Goal: Ask a question

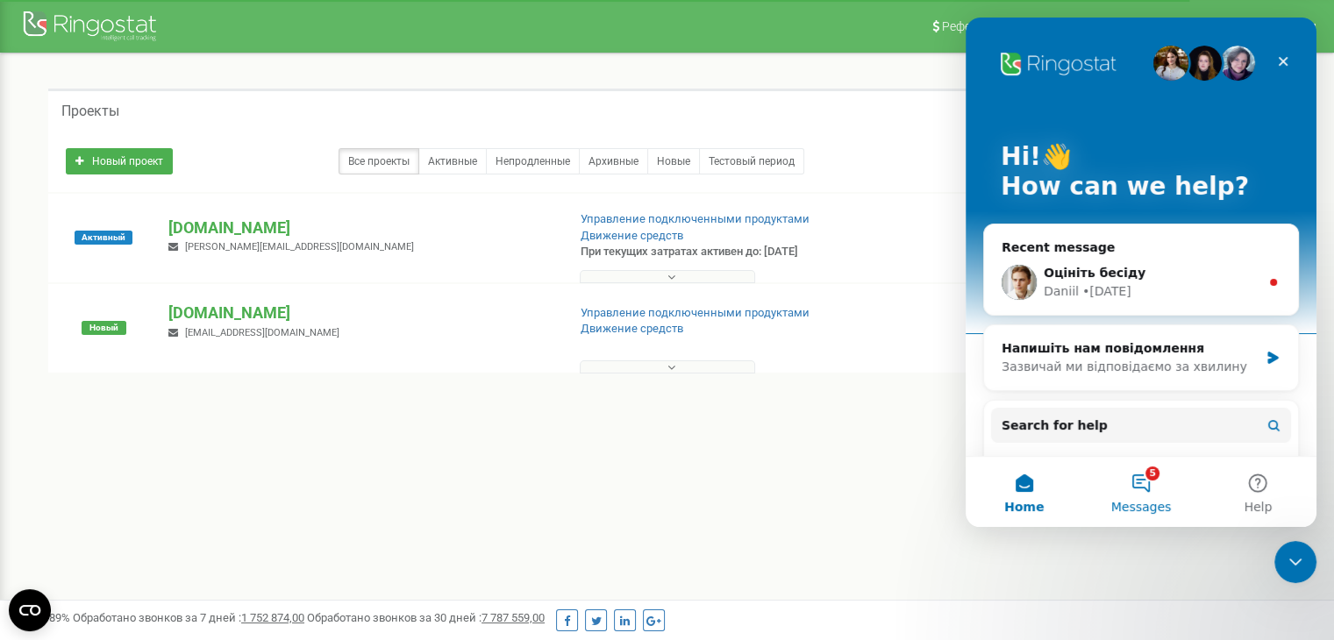
click at [1124, 483] on button "5 Messages" at bounding box center [1140, 492] width 117 height 70
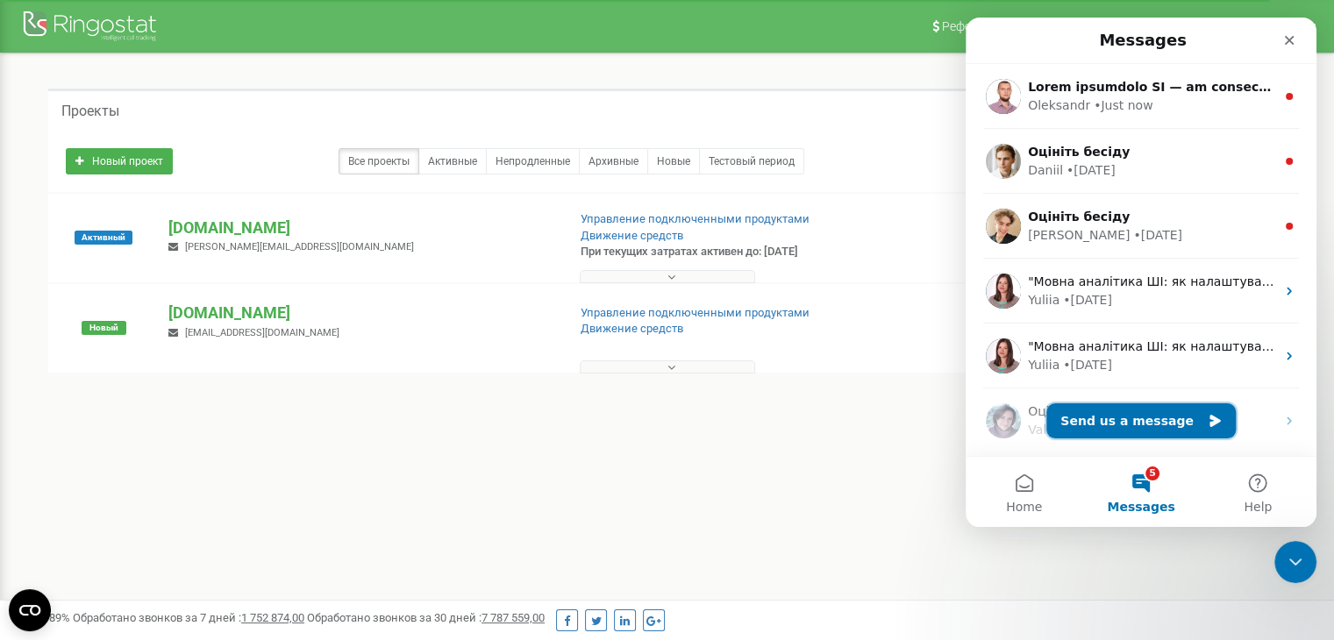
click at [1136, 432] on button "Send us a message" at bounding box center [1140, 420] width 189 height 35
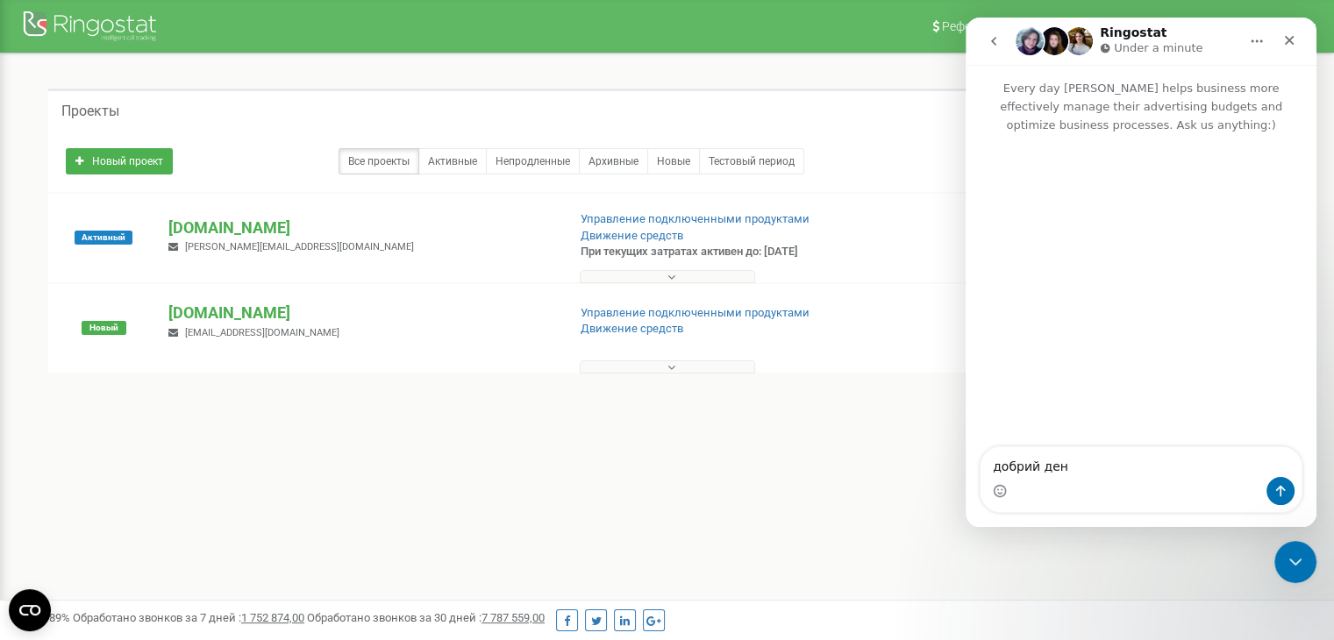
type textarea "добрий день"
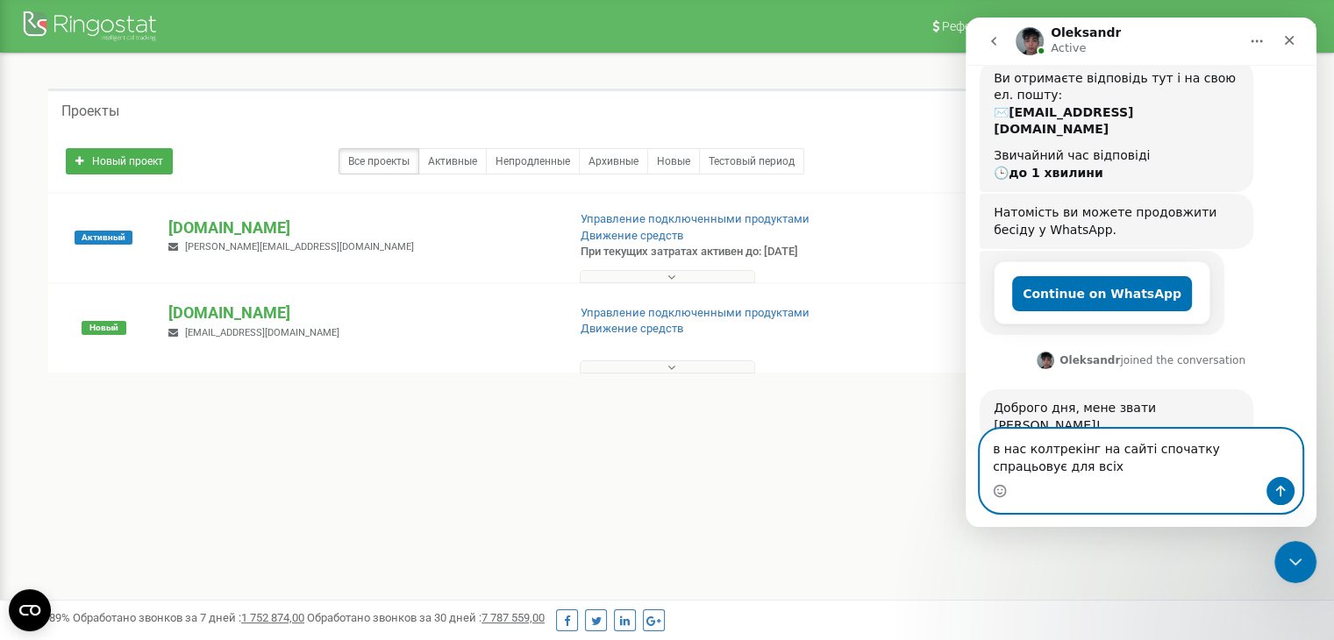
scroll to position [166, 0]
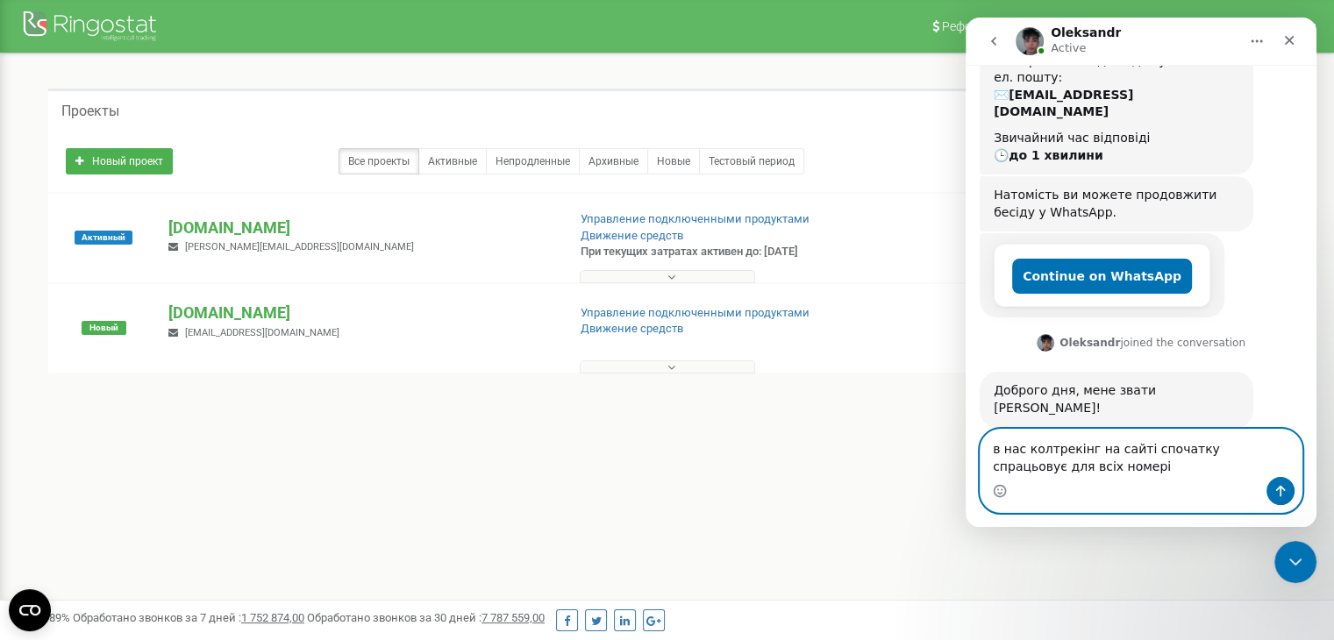
type textarea "в нас колтрекінг на сайті спочатку спрацьовує для всіх номерів"
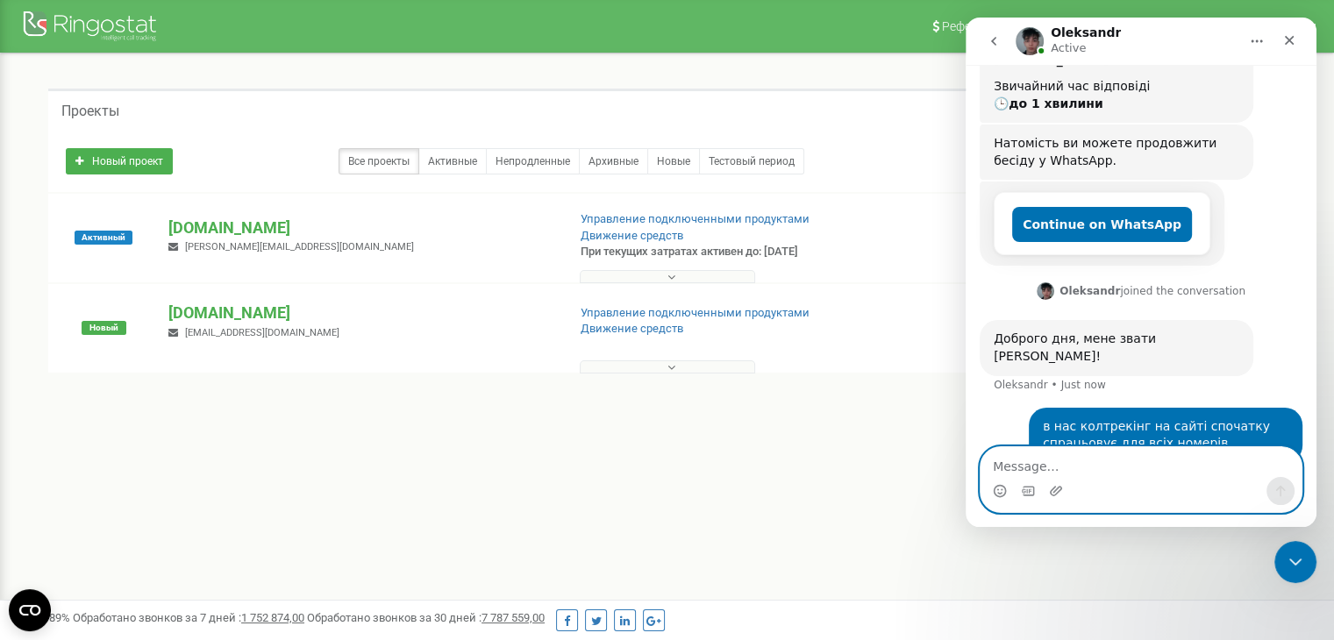
scroll to position [218, 0]
type textarea "потім окремо на кнопці"
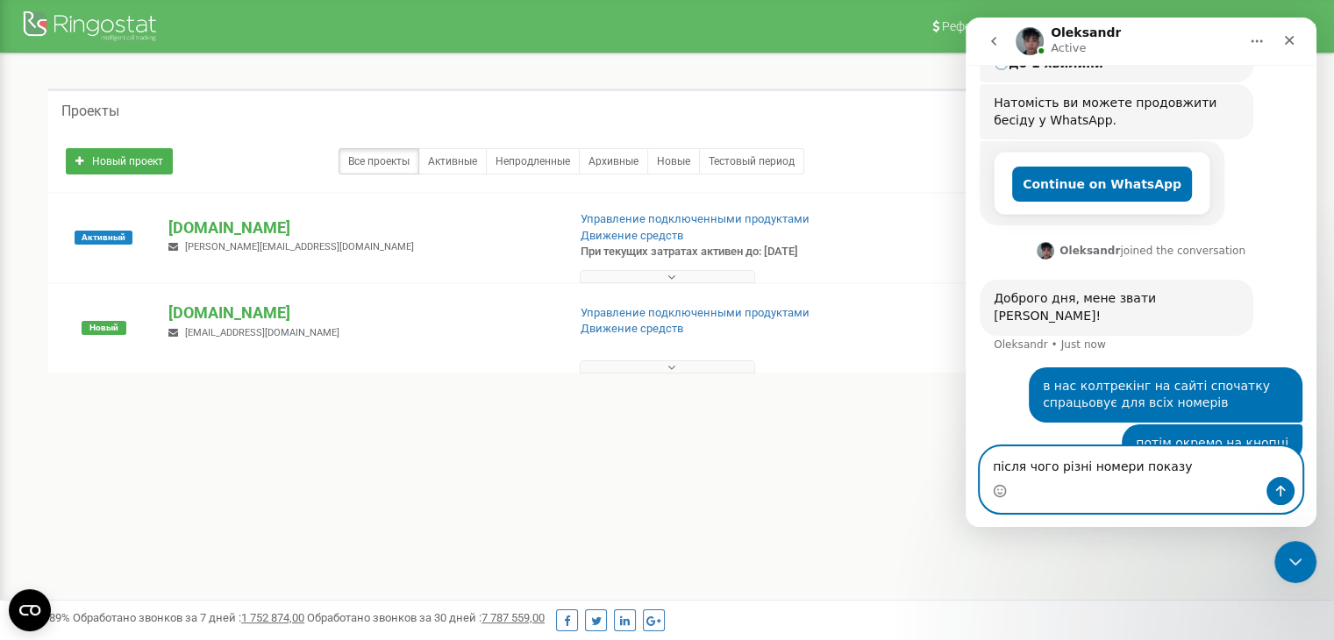
type textarea "після чого різні номери показує"
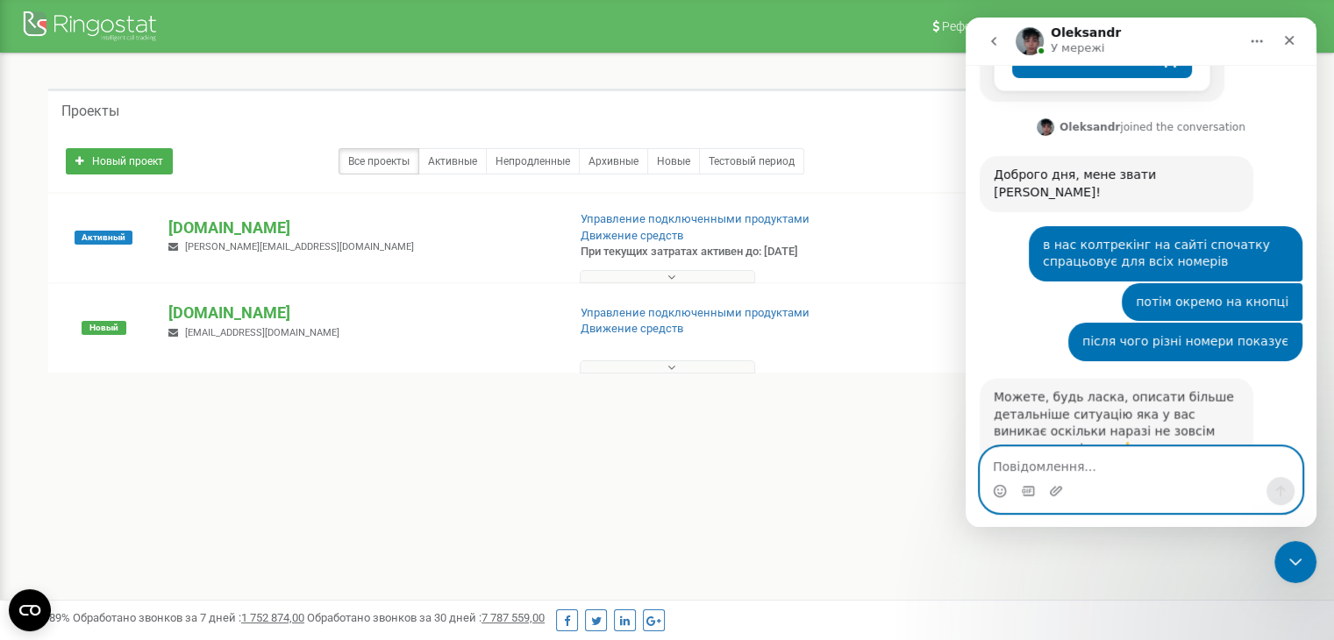
scroll to position [402, 0]
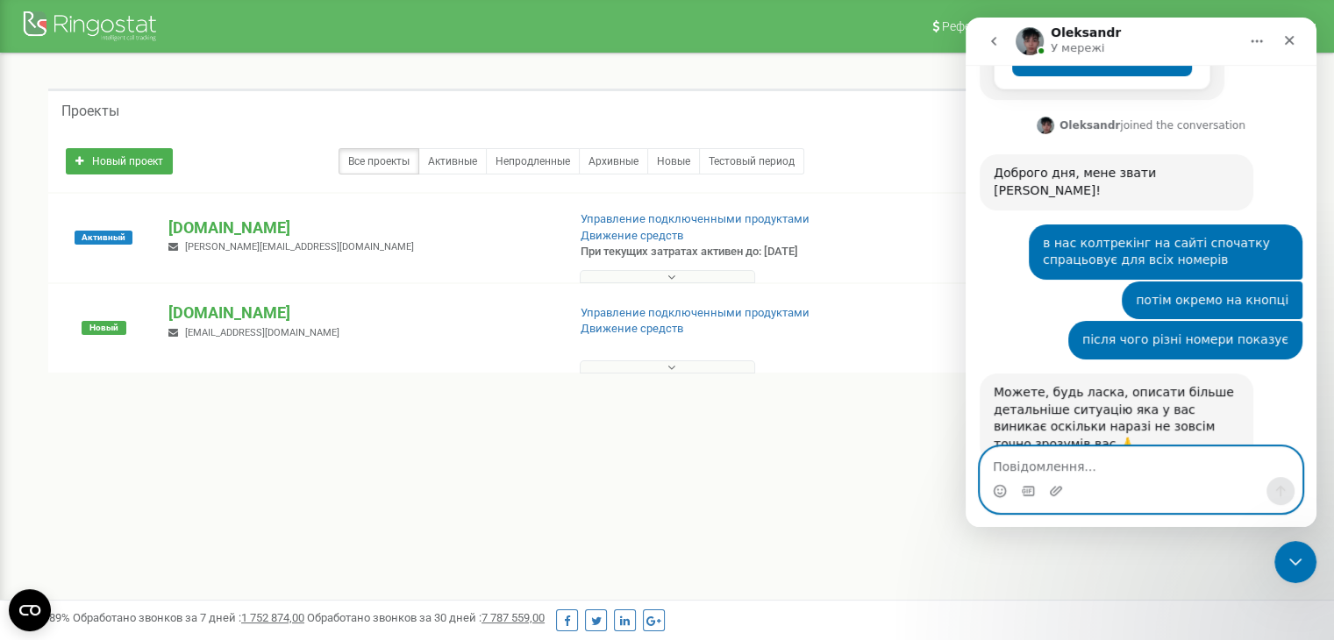
click at [1085, 464] on textarea "Повідомлення..." at bounding box center [1141, 462] width 321 height 30
paste textarea "[URL][DOMAIN_NAME]"
type textarea "[URL][DOMAIN_NAME]"
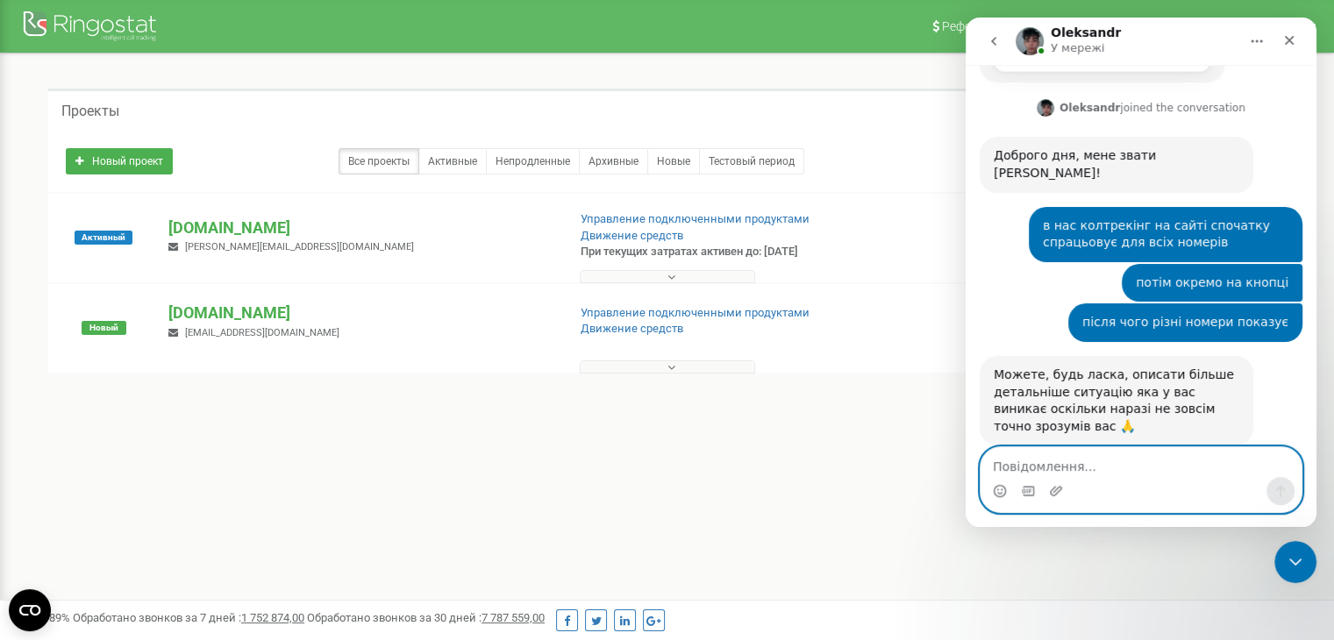
scroll to position [471, 0]
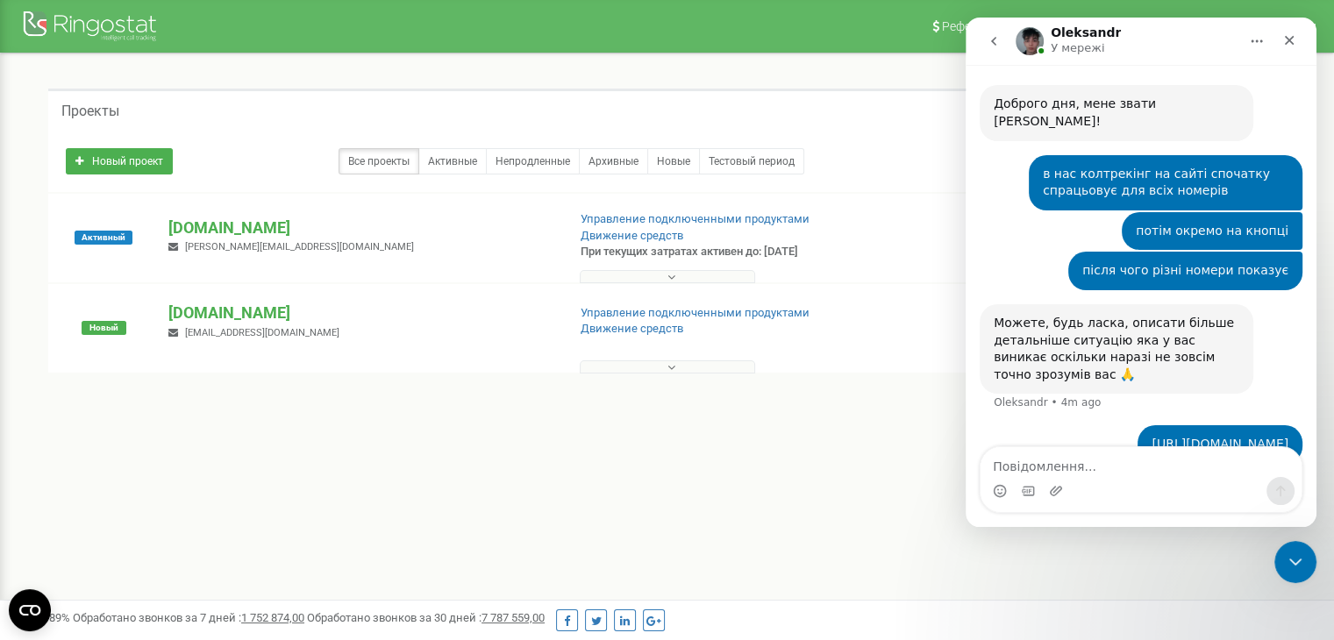
click at [1080, 478] on div "Intercom messenger" at bounding box center [1141, 491] width 321 height 28
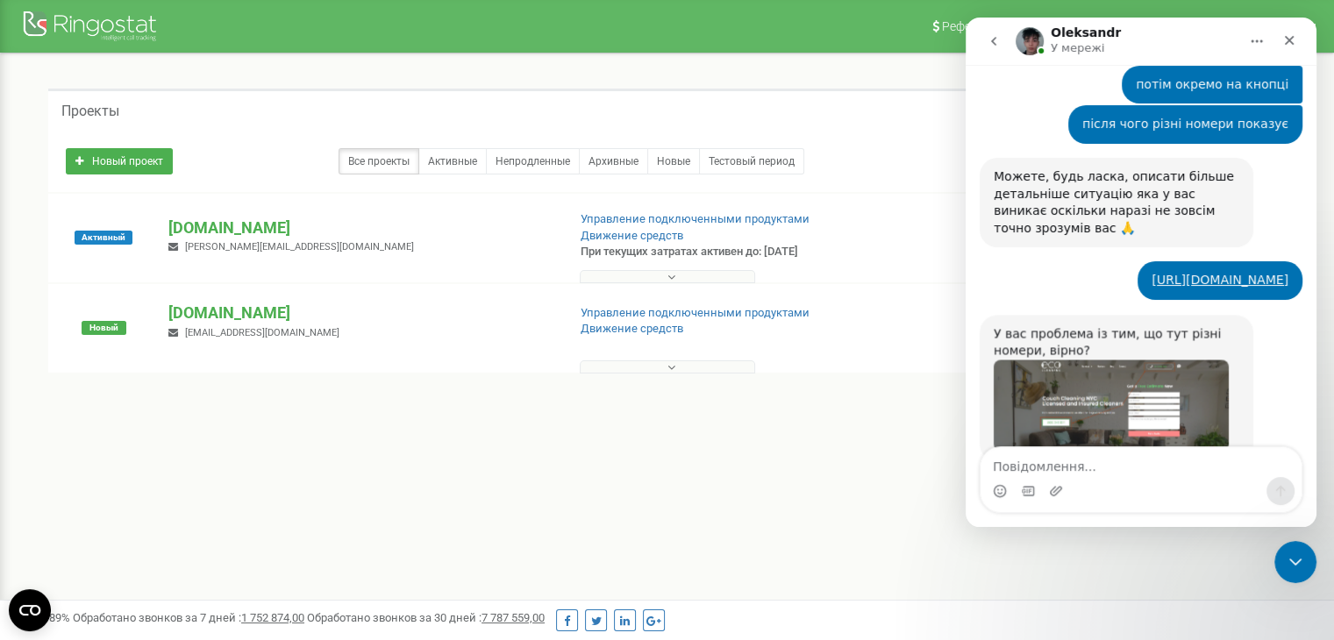
scroll to position [631, 0]
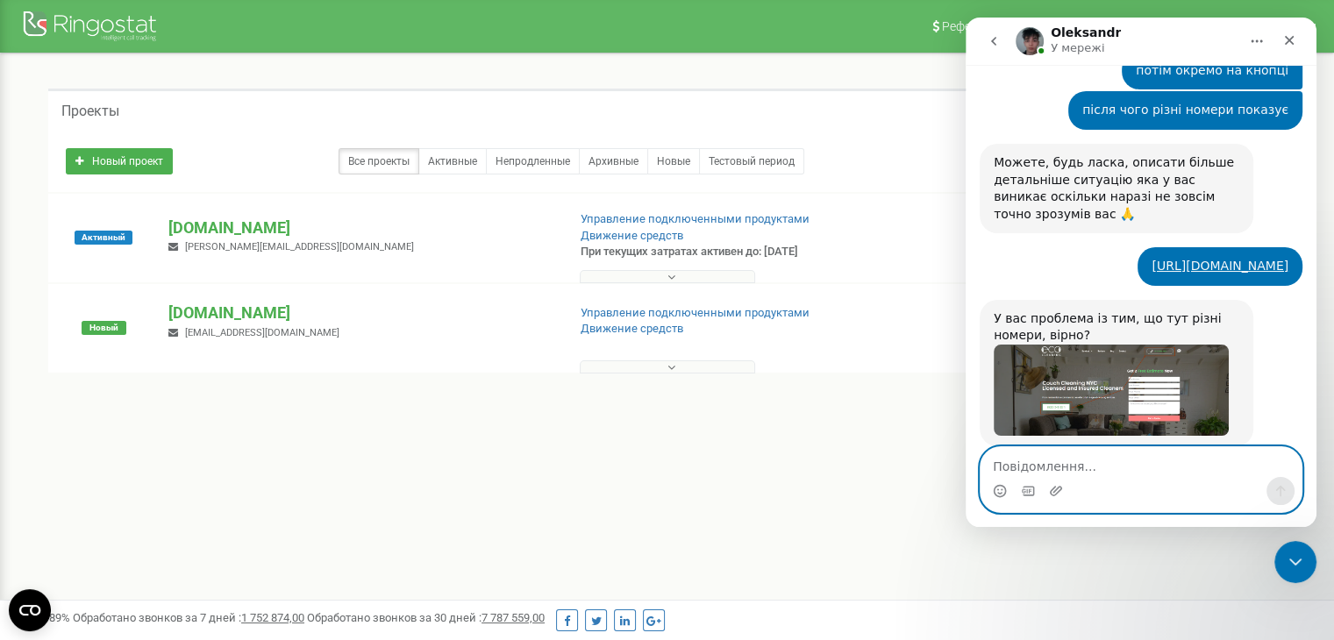
click at [1093, 474] on textarea "Повідомлення..." at bounding box center [1141, 462] width 321 height 30
type textarea "так"
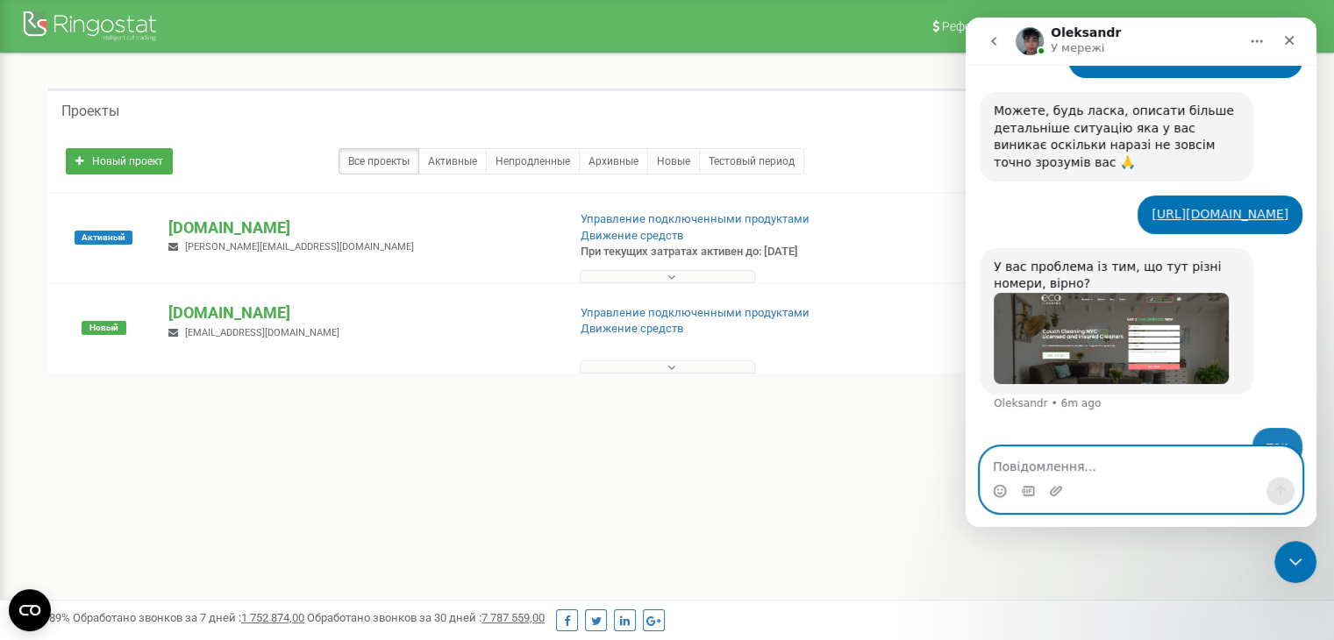
scroll to position [684, 0]
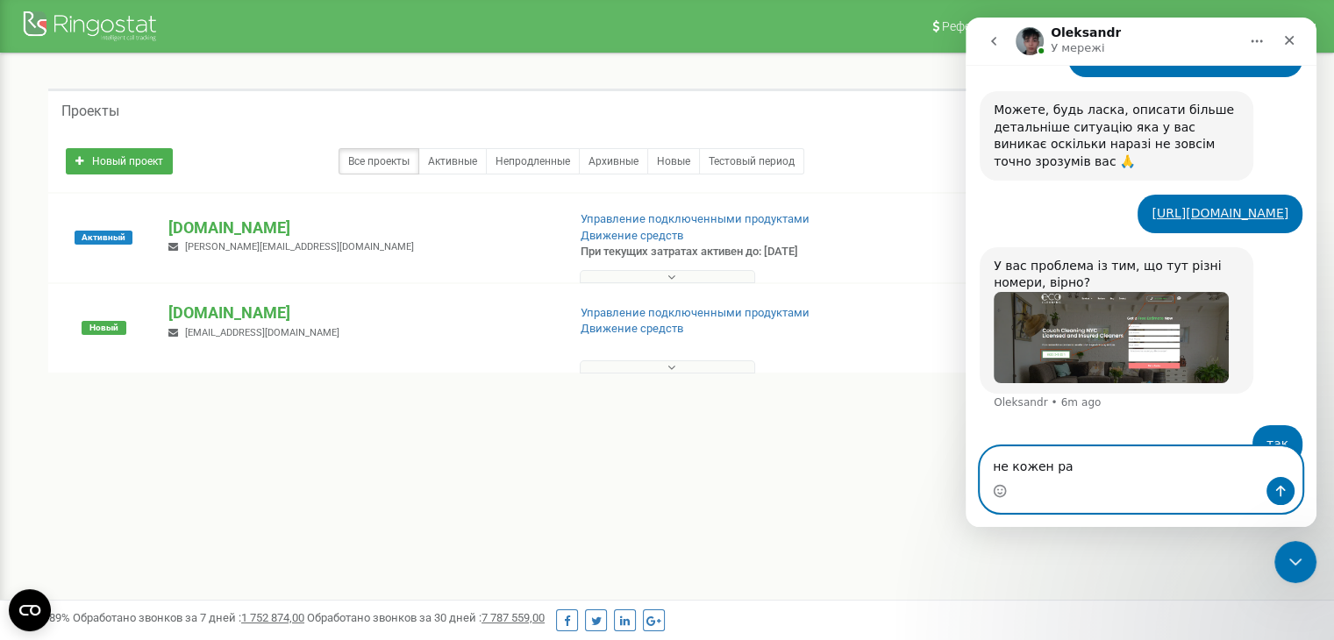
type textarea "не кожен раз"
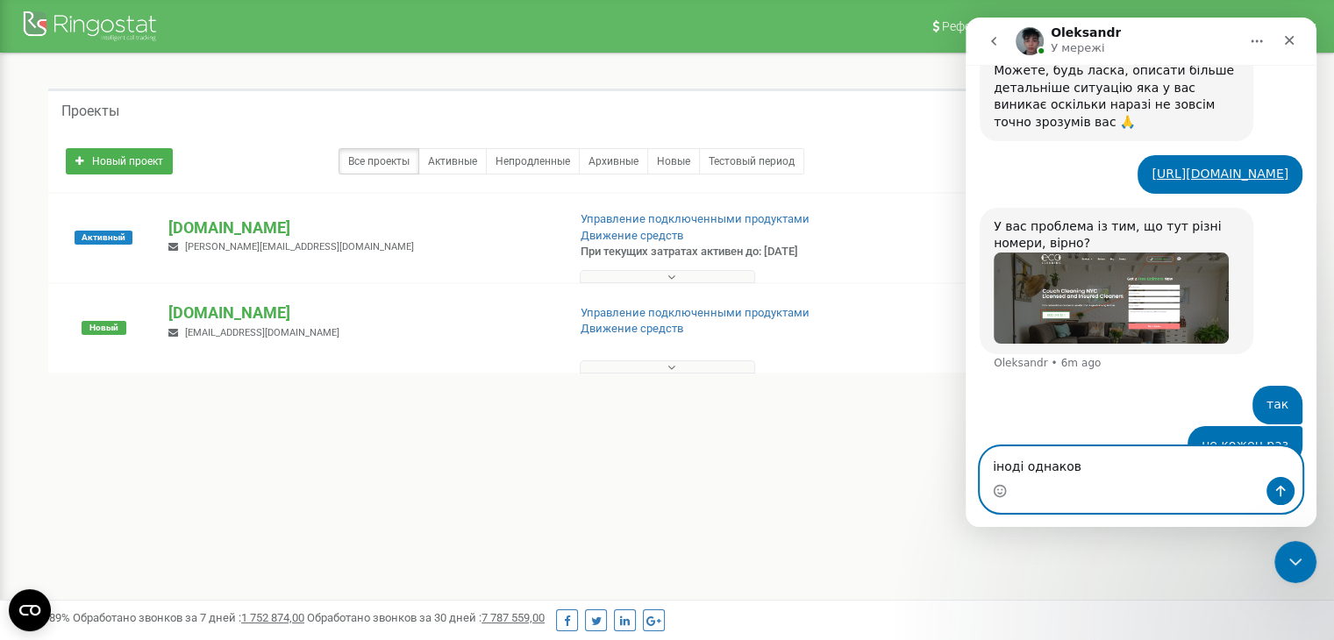
type textarea "іноді однакові"
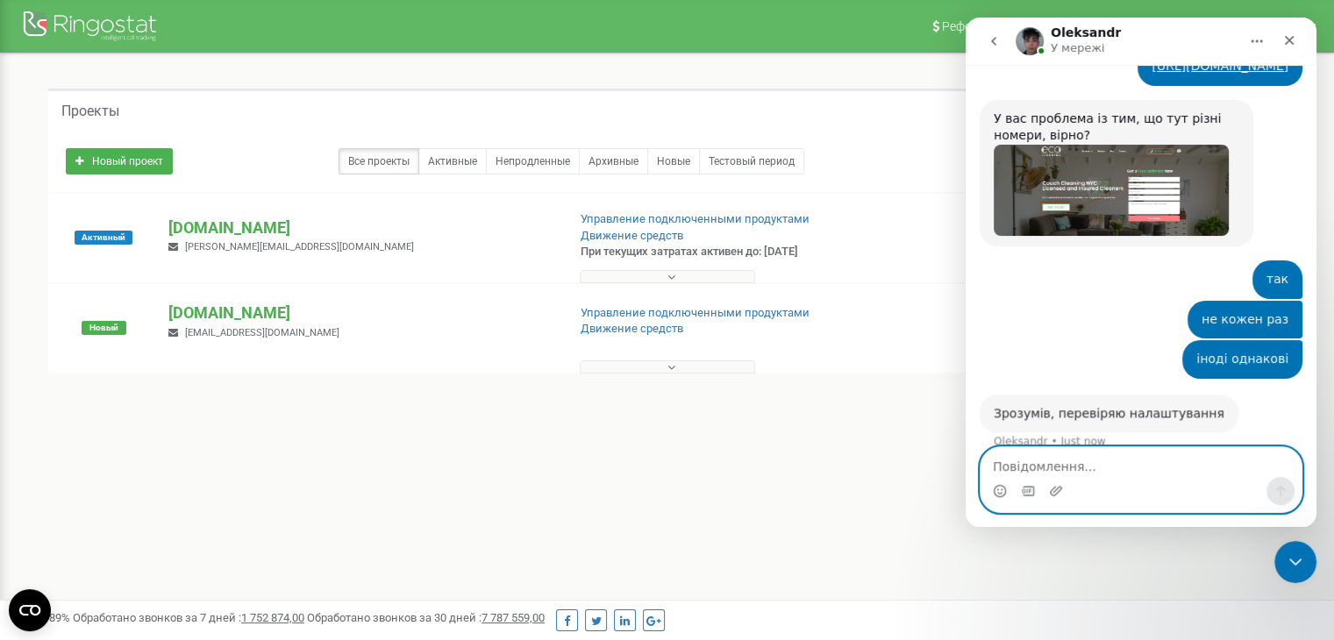
scroll to position [817, 0]
